Goal: Task Accomplishment & Management: Manage account settings

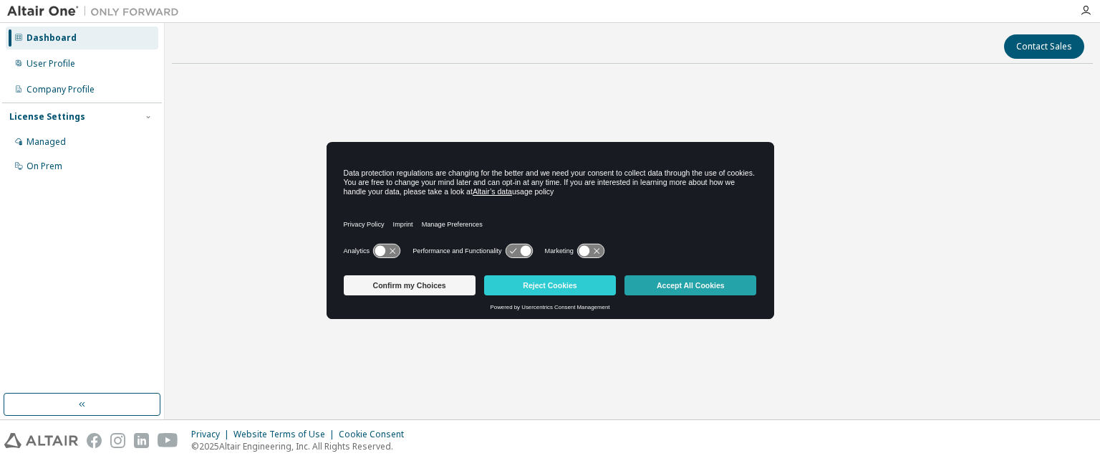
click at [647, 279] on button "Accept All Cookies" at bounding box center [691, 285] width 132 height 20
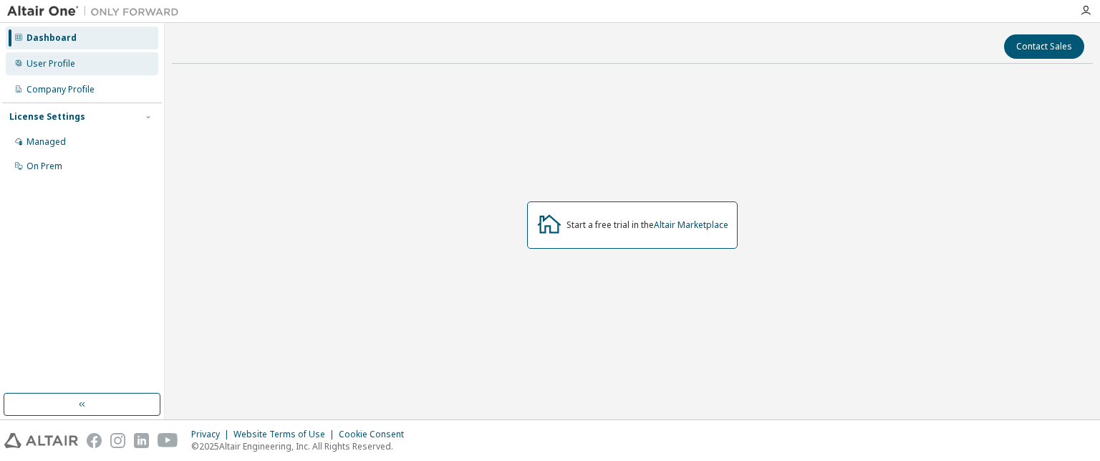
click at [135, 67] on div "User Profile" at bounding box center [82, 63] width 153 height 23
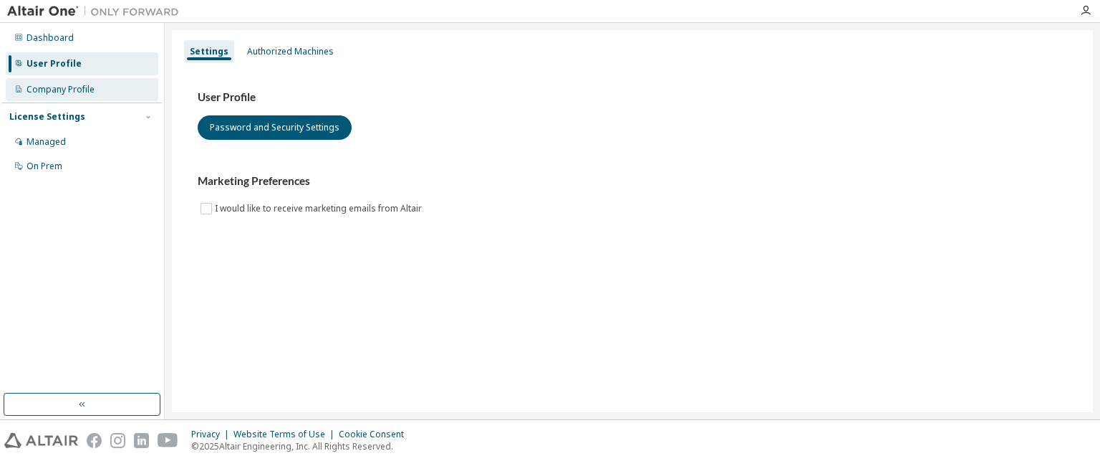
click at [112, 80] on div "Company Profile" at bounding box center [82, 89] width 153 height 23
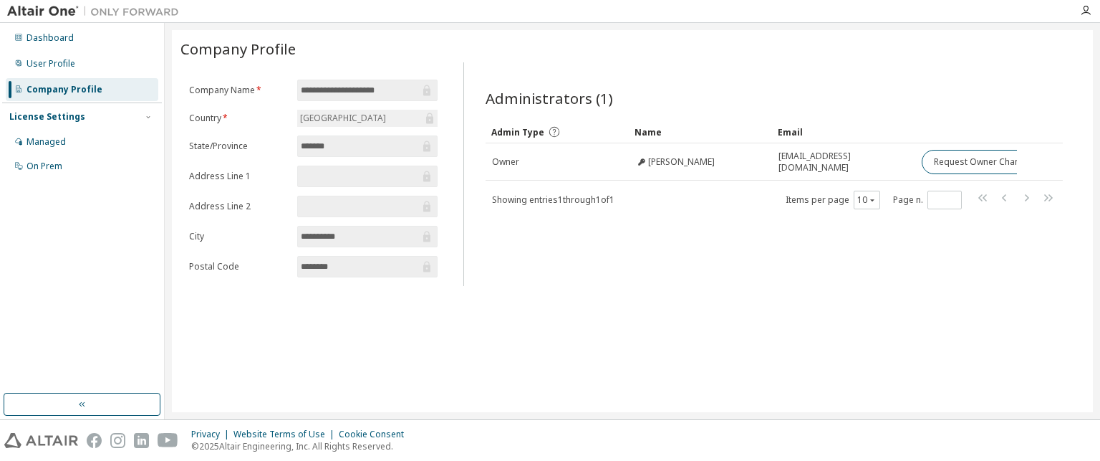
click at [116, 117] on div "License Settings" at bounding box center [81, 116] width 145 height 13
click at [80, 143] on div "Managed" at bounding box center [82, 141] width 153 height 23
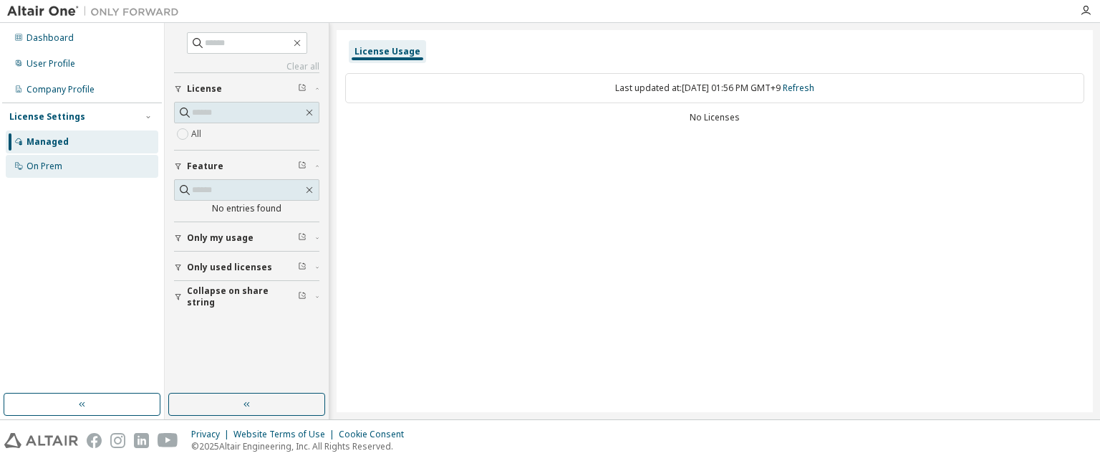
click at [95, 161] on div "On Prem" at bounding box center [82, 166] width 153 height 23
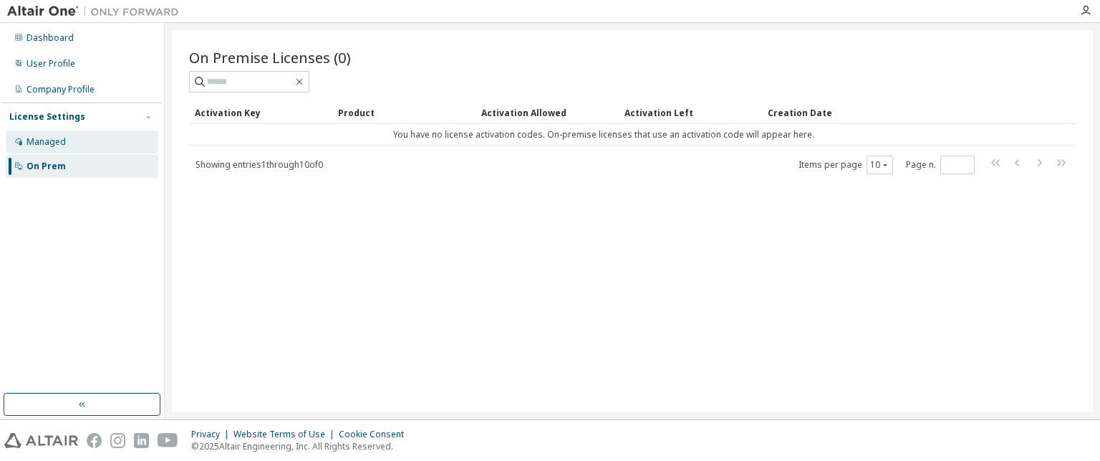
click at [86, 143] on div "Managed" at bounding box center [82, 141] width 153 height 23
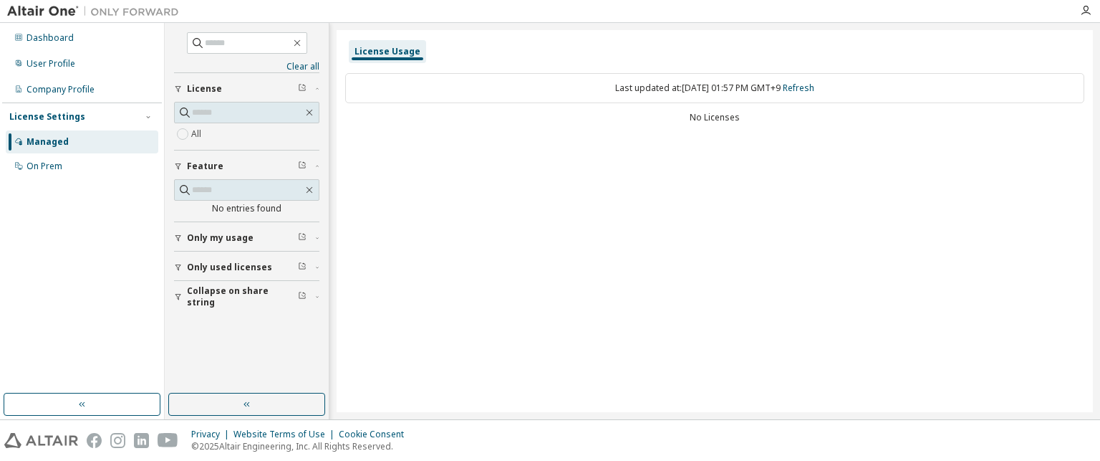
click at [249, 259] on button "Only used licenses" at bounding box center [246, 267] width 145 height 32
click at [239, 233] on span "Only my usage" at bounding box center [220, 237] width 67 height 11
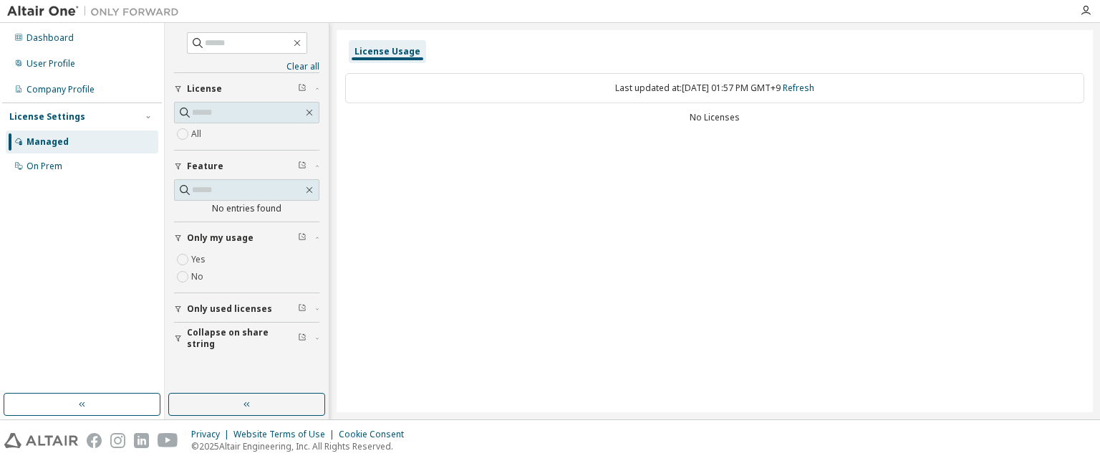
click at [238, 247] on button "Only my usage" at bounding box center [246, 238] width 145 height 32
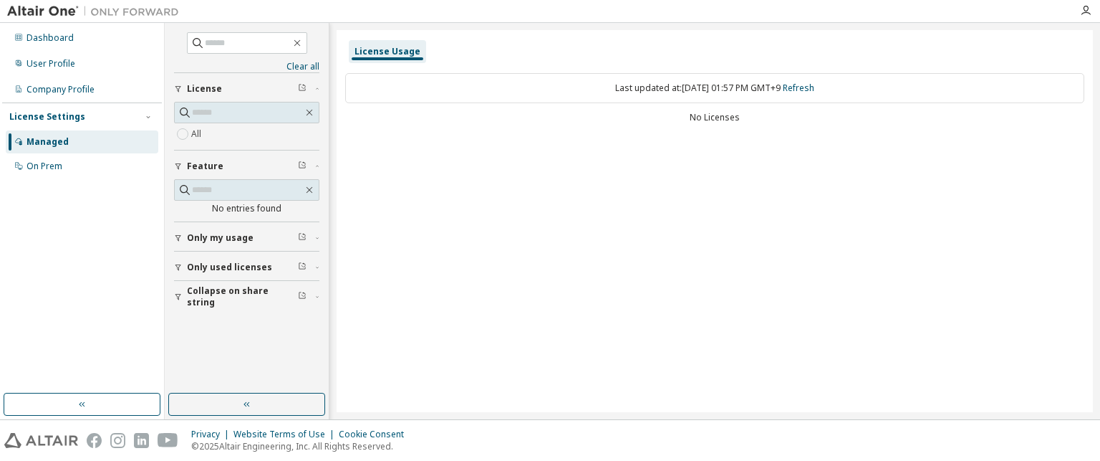
click at [238, 247] on button "Only my usage" at bounding box center [246, 238] width 145 height 32
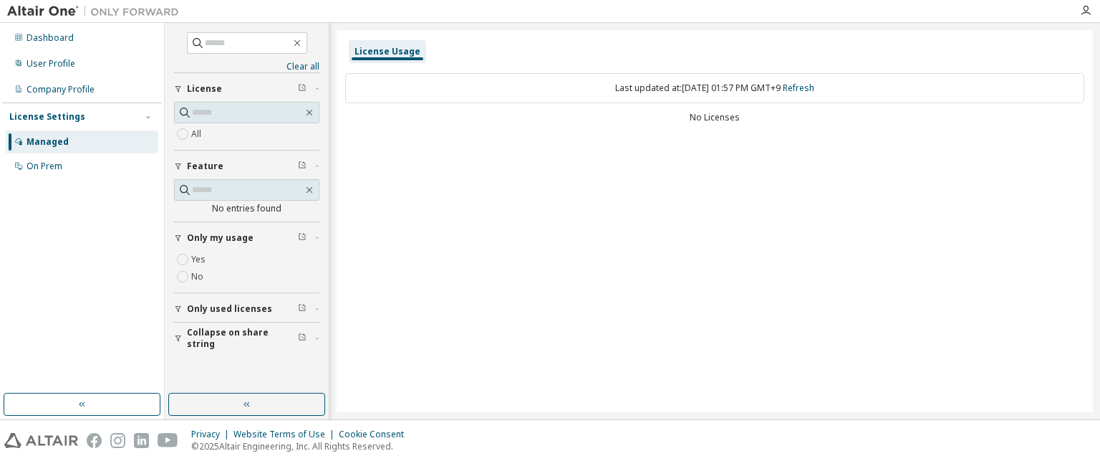
click at [201, 237] on span "Only my usage" at bounding box center [220, 237] width 67 height 11
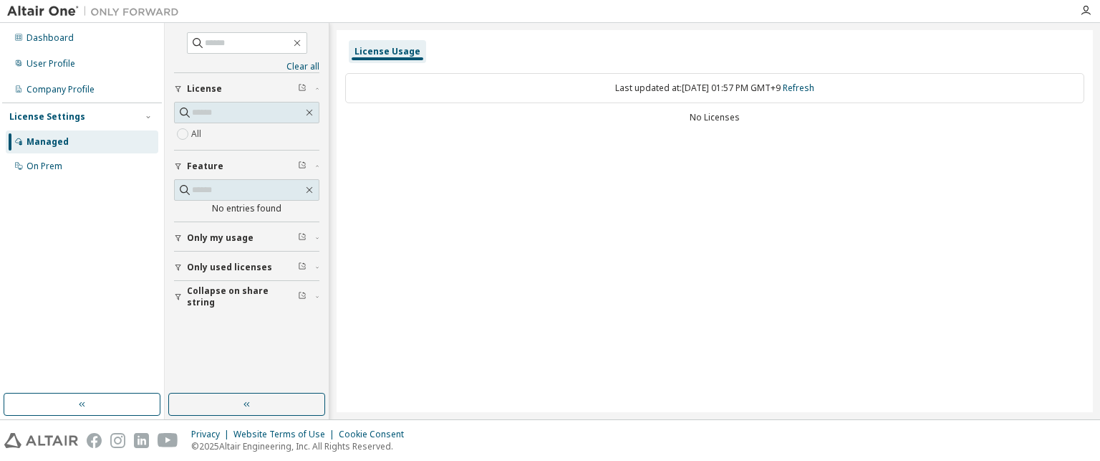
click at [255, 294] on span "Collapse on share string" at bounding box center [242, 296] width 111 height 23
click at [694, 113] on div "No Licenses" at bounding box center [714, 117] width 739 height 11
click at [743, 85] on link "Refresh" at bounding box center [799, 88] width 32 height 12
